Goal: Task Accomplishment & Management: Manage account settings

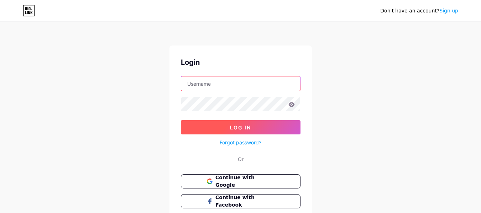
type input "[EMAIL_ADDRESS][DOMAIN_NAME]"
click at [239, 128] on span "Log In" at bounding box center [240, 128] width 21 height 6
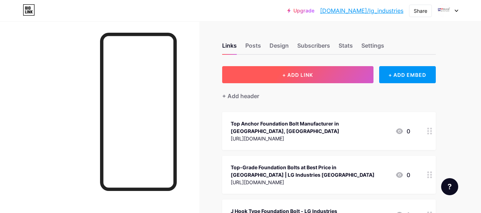
click at [271, 77] on button "+ ADD LINK" at bounding box center [297, 74] width 151 height 17
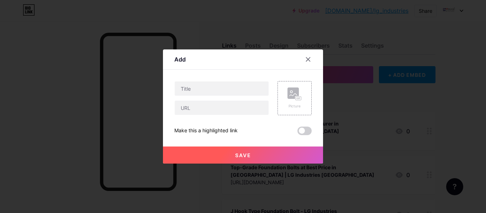
click at [185, 98] on div at bounding box center [221, 98] width 95 height 34
click at [191, 91] on input "text" at bounding box center [222, 88] width 94 height 14
paste input "Reliable MS Foundation Bolt Manufacturer in [GEOGRAPHIC_DATA], [GEOGRAPHIC_DATA]"
type input "Reliable MS Foundation Bolt Manufacturer in [GEOGRAPHIC_DATA], [GEOGRAPHIC_DATA]"
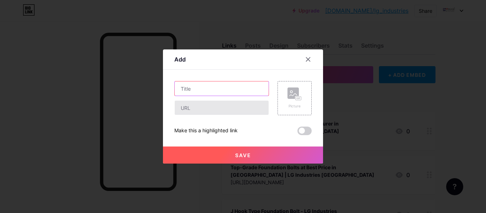
paste input "[URL][DOMAIN_NAME]"
type input "[URL][DOMAIN_NAME]"
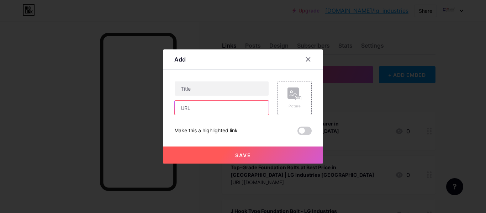
click at [222, 109] on input "text" at bounding box center [222, 108] width 94 height 14
paste input "[URL][DOMAIN_NAME]"
type input "[URL][DOMAIN_NAME]"
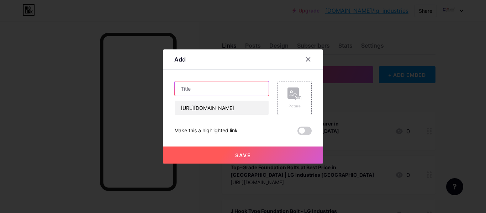
click at [208, 86] on input "text" at bounding box center [222, 88] width 94 height 14
paste input "Get High Quality MS Stiffener Foundation Bolt in [GEOGRAPHIC_DATA]"
type input "Get High Quality MS Stiffener Foundation Bolt in [GEOGRAPHIC_DATA]"
click at [236, 154] on span "Save" at bounding box center [243, 155] width 16 height 6
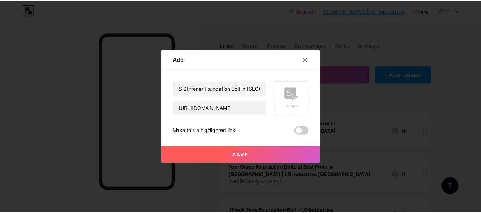
scroll to position [0, 0]
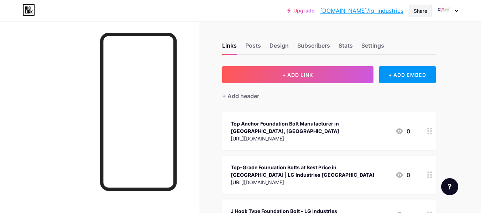
click at [421, 11] on div "Share" at bounding box center [420, 10] width 14 height 7
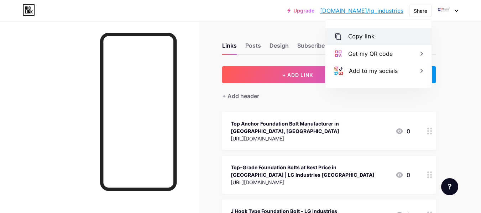
click at [357, 37] on div "Copy link" at bounding box center [361, 36] width 26 height 9
